Goal: Check status: Check status

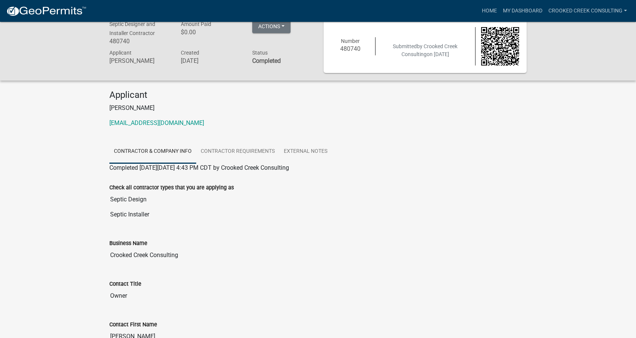
scroll to position [6, 0]
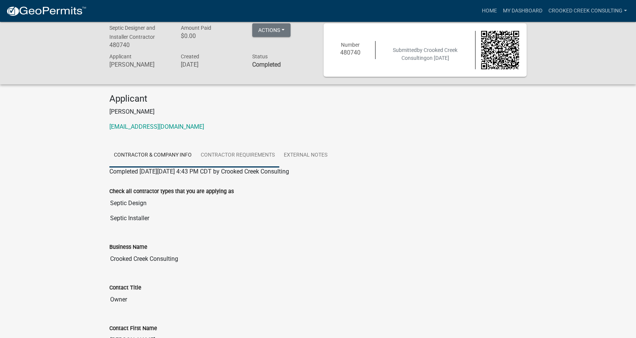
click at [226, 154] on link "Contractor Requirements" at bounding box center [237, 155] width 83 height 24
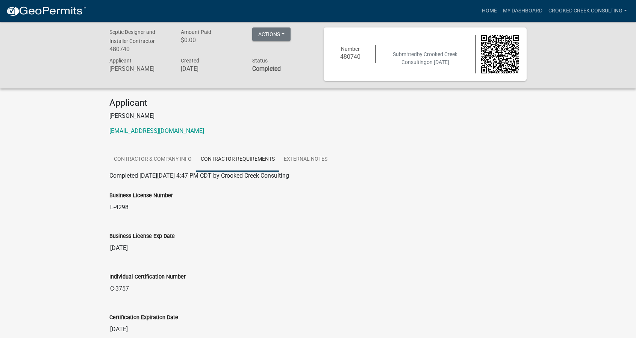
scroll to position [0, 0]
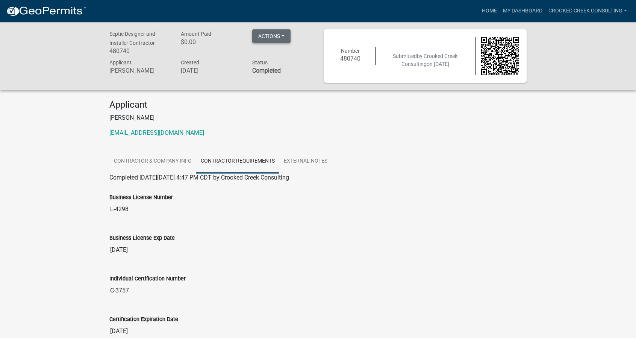
click at [281, 35] on button "Actions" at bounding box center [271, 36] width 38 height 14
click at [247, 98] on div "Septic Designer and Installer Contractor 480740 Amount Paid $0.00 Actions Print…" at bounding box center [318, 209] width 636 height 375
click at [489, 11] on link "Home" at bounding box center [489, 11] width 21 height 14
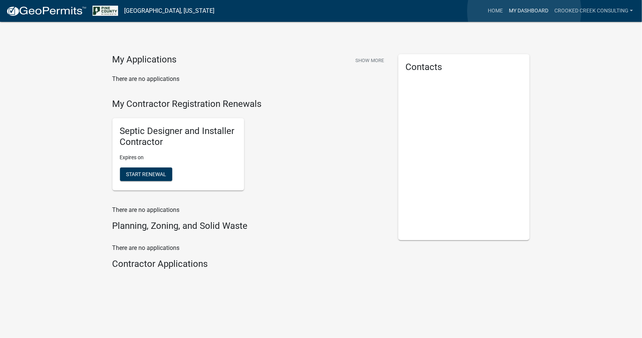
click at [524, 11] on link "My Dashboard" at bounding box center [528, 11] width 45 height 14
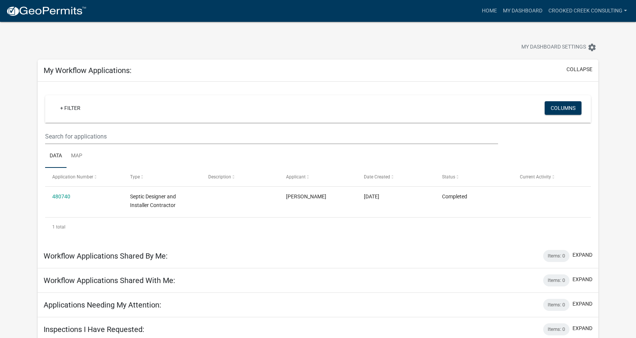
scroll to position [22, 0]
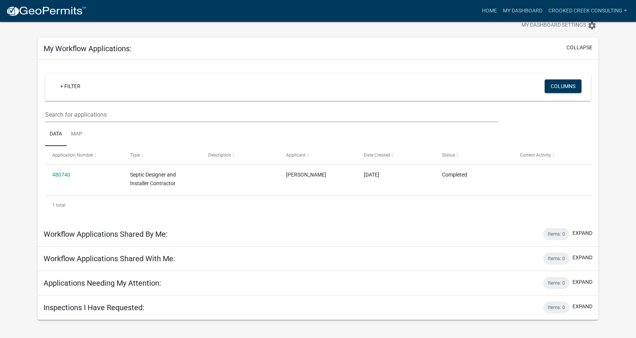
click at [106, 236] on h5 "Workflow Applications Shared By Me:" at bounding box center [106, 233] width 124 height 9
click at [589, 7] on link "Crooked Creek Consulting" at bounding box center [588, 11] width 85 height 14
click at [488, 9] on link "Home" at bounding box center [489, 11] width 21 height 14
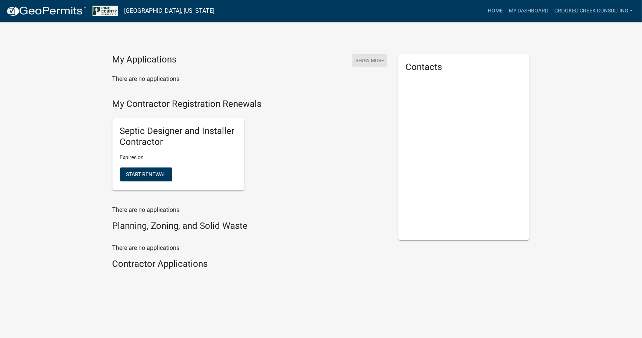
click at [371, 60] on button "Show More" at bounding box center [369, 60] width 35 height 12
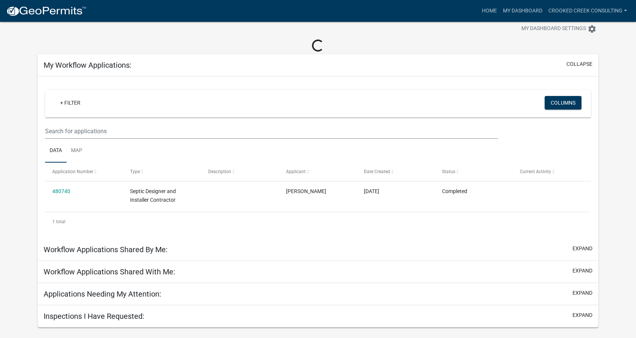
scroll to position [22, 0]
